Goal: Information Seeking & Learning: Find specific fact

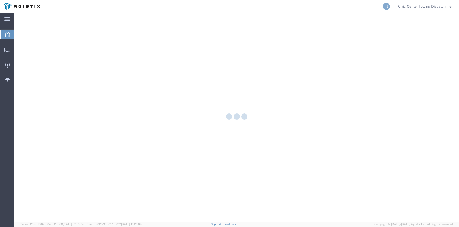
click at [385, 7] on icon at bounding box center [386, 6] width 7 height 7
click at [246, 5] on input "search" at bounding box center [305, 6] width 155 height 12
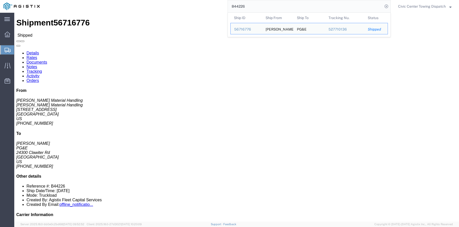
click link "Documents"
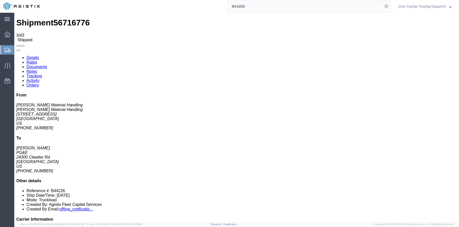
drag, startPoint x: 51, startPoint y: 72, endPoint x: 287, endPoint y: 20, distance: 241.9
click at [257, 8] on input "B44226" at bounding box center [305, 6] width 155 height 12
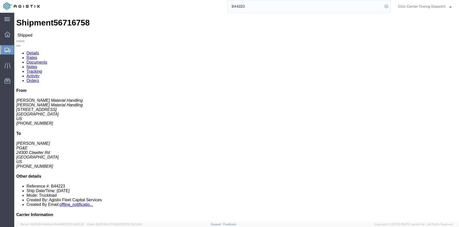
click link "Documents"
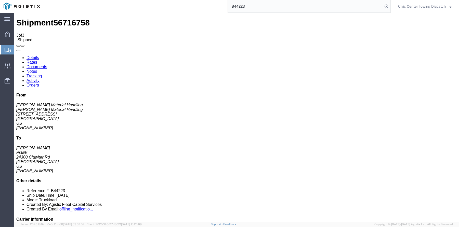
click at [270, 5] on input "B44223" at bounding box center [305, 6] width 155 height 12
type input "B44222"
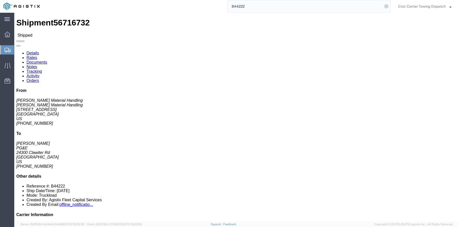
click link "Documents"
